Goal: Navigation & Orientation: Find specific page/section

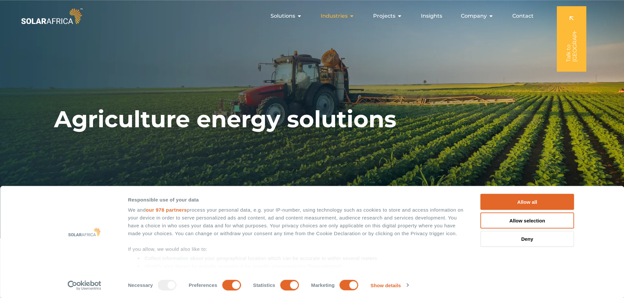
click at [343, 16] on span "Industries" at bounding box center [334, 16] width 27 height 8
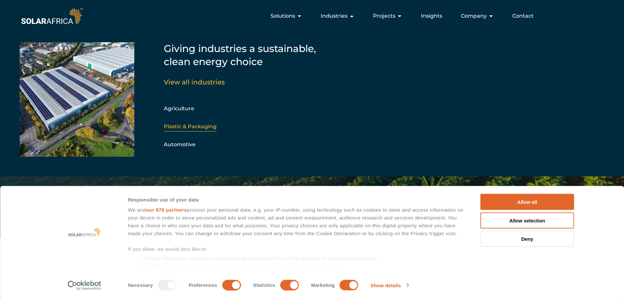
click at [209, 126] on link "Plastic & Packaging" at bounding box center [190, 126] width 53 height 6
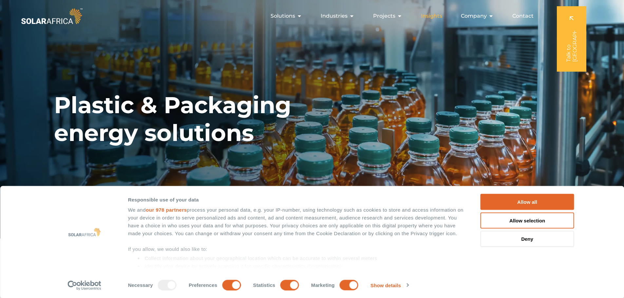
click at [436, 14] on span "Insights" at bounding box center [431, 16] width 21 height 8
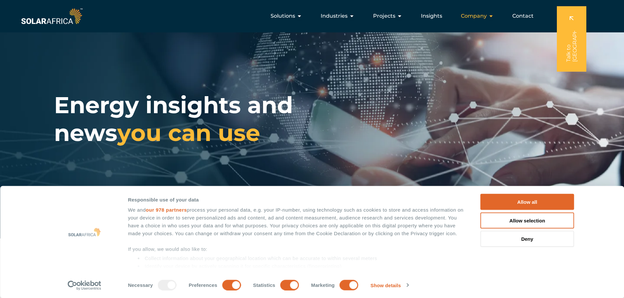
click at [480, 13] on span "Company" at bounding box center [474, 16] width 26 height 8
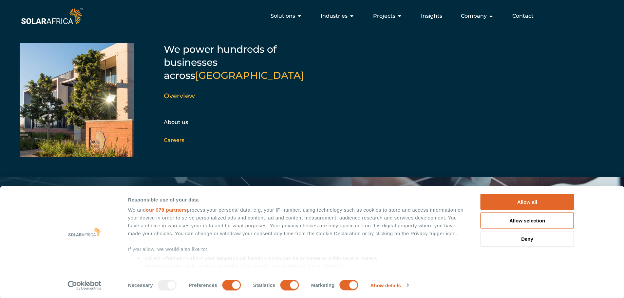
click at [177, 137] on link "Careers" at bounding box center [174, 140] width 21 height 6
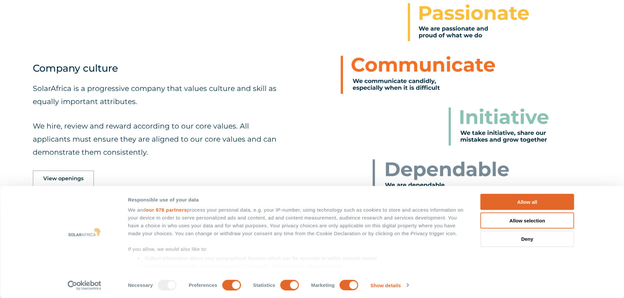
scroll to position [356, 0]
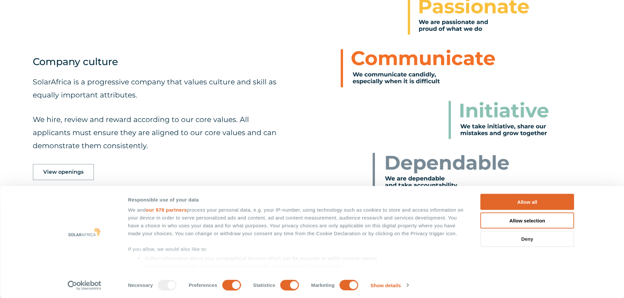
click at [538, 242] on button "Deny" at bounding box center [527, 239] width 94 height 16
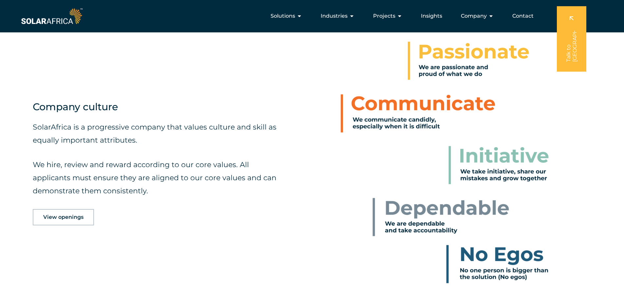
scroll to position [311, 0]
click at [80, 212] on link "View openings" at bounding box center [63, 218] width 61 height 16
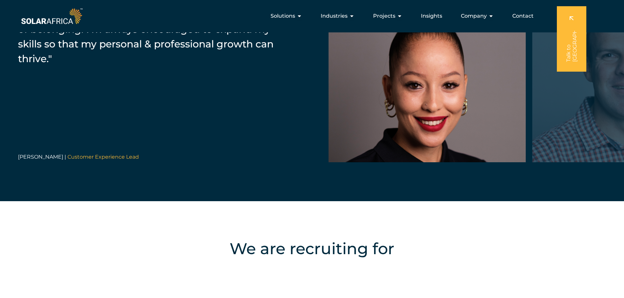
scroll to position [1099, 0]
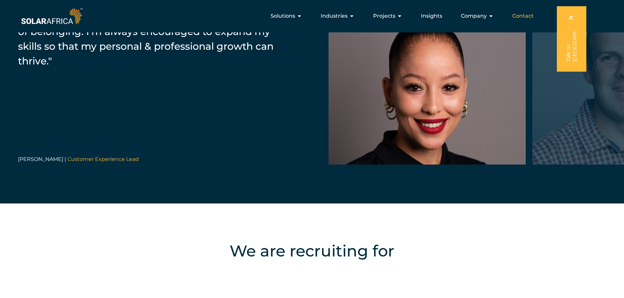
click at [524, 17] on span "Contact" at bounding box center [522, 16] width 21 height 8
